Goal: Task Accomplishment & Management: Manage account settings

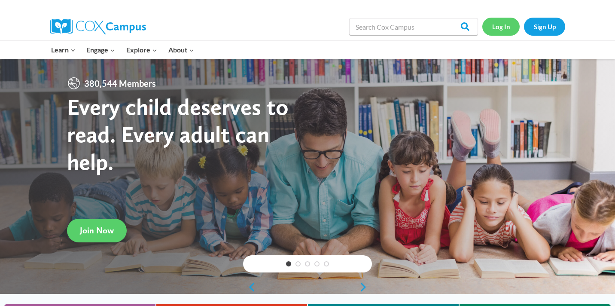
click at [505, 26] on link "Log In" at bounding box center [500, 27] width 37 height 18
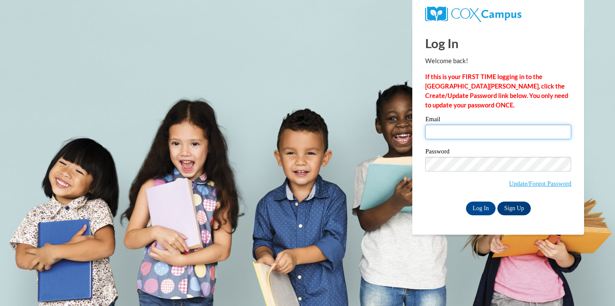
click at [470, 130] on input "Email" at bounding box center [498, 132] width 146 height 15
type input "[EMAIL_ADDRESS][DOMAIN_NAME]"
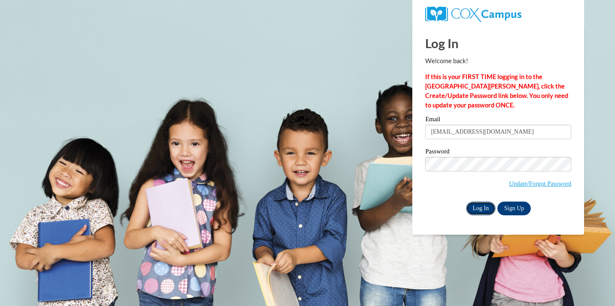
click at [480, 209] on input "Log In" at bounding box center [481, 208] width 30 height 14
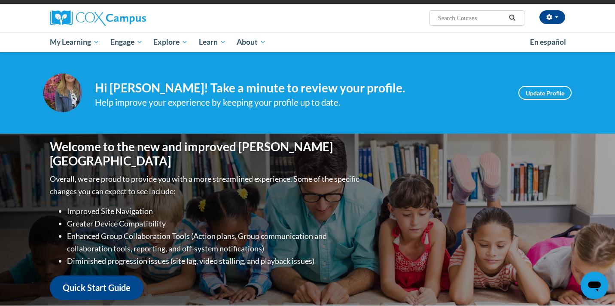
scroll to position [68, 0]
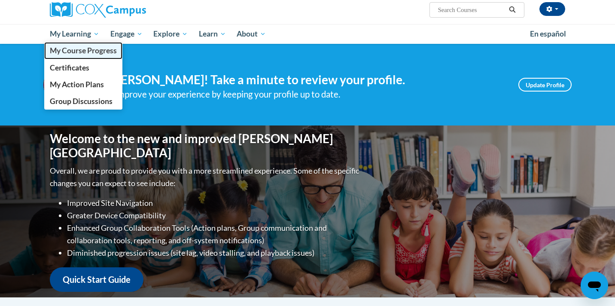
click at [92, 48] on span "My Course Progress" at bounding box center [83, 50] width 67 height 9
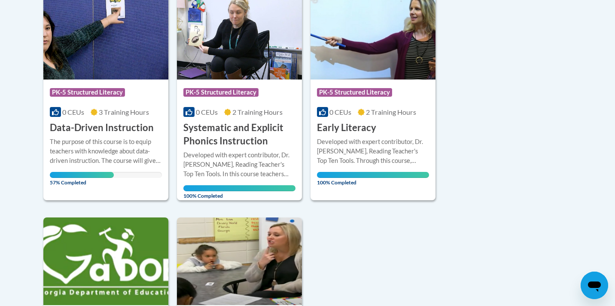
scroll to position [217, 0]
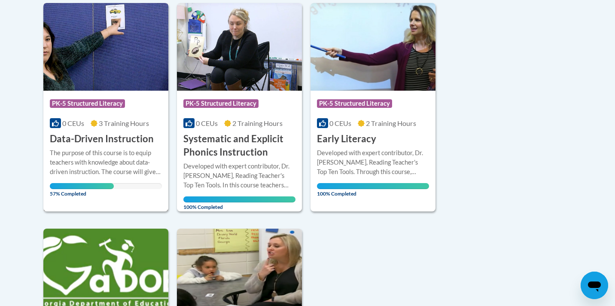
click at [110, 80] on img at bounding box center [105, 47] width 125 height 88
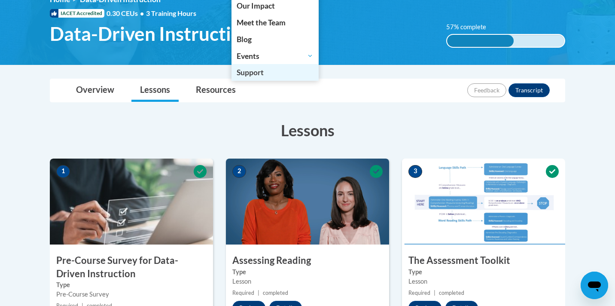
scroll to position [128, 0]
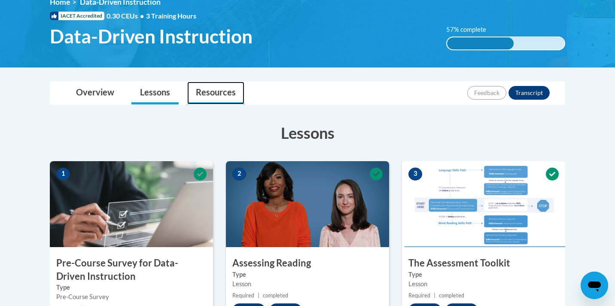
click at [218, 93] on link "Resources" at bounding box center [215, 93] width 57 height 23
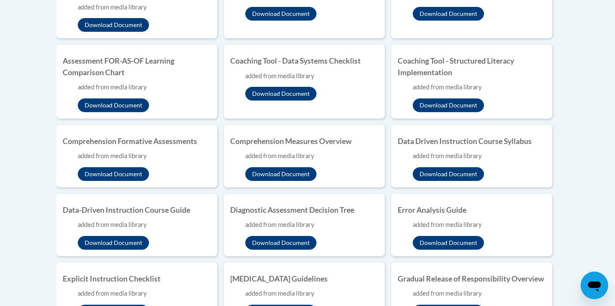
scroll to position [327, 0]
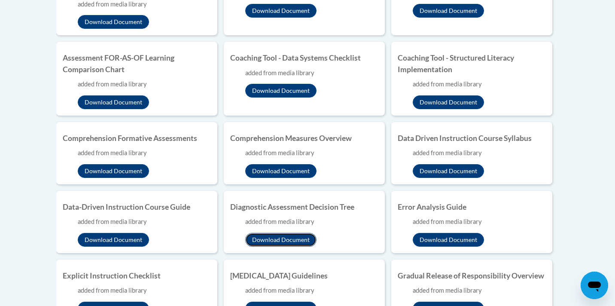
click at [292, 237] on button "Download Document" at bounding box center [280, 240] width 71 height 14
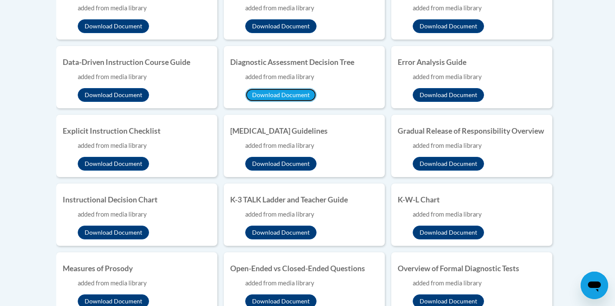
scroll to position [473, 0]
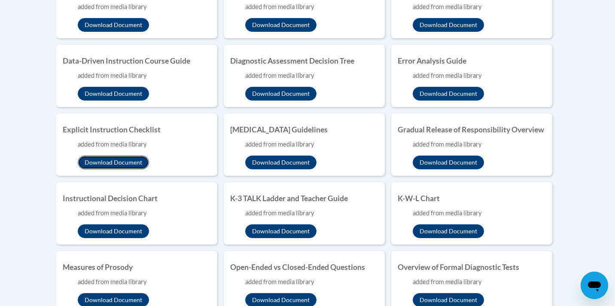
click at [113, 163] on button "Download Document" at bounding box center [113, 163] width 71 height 14
